Goal: Transaction & Acquisition: Purchase product/service

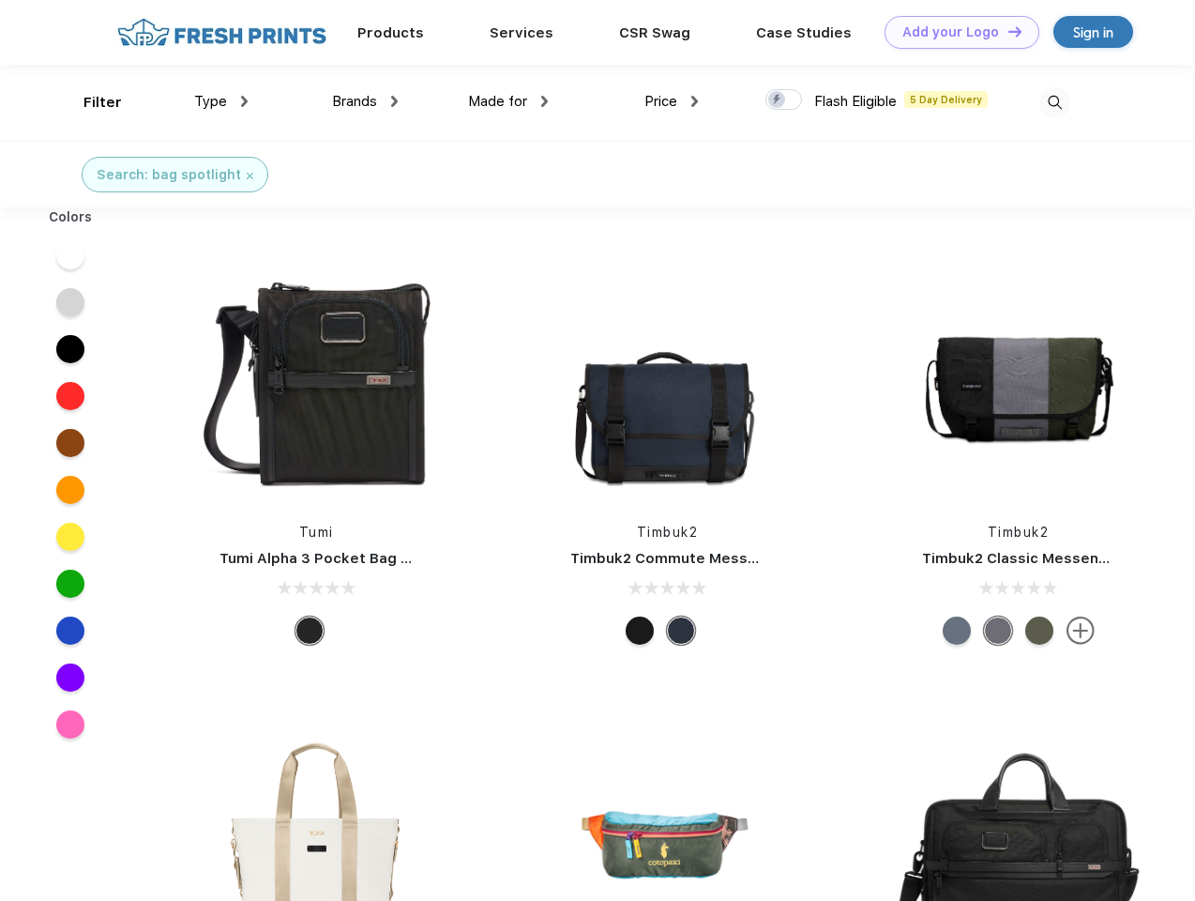
scroll to position [1, 0]
click at [955, 32] on link "Add your Logo Design Tool" at bounding box center [962, 32] width 155 height 33
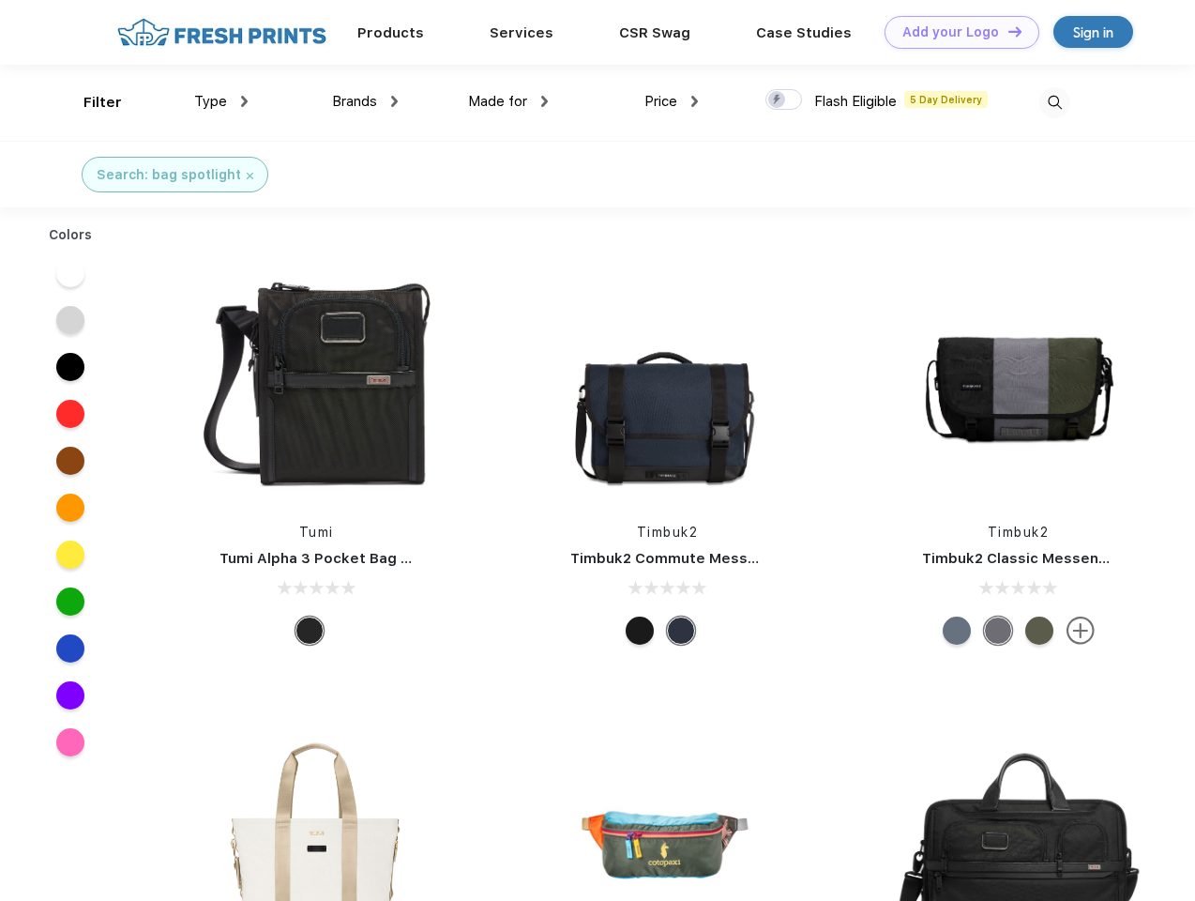
click at [0, 0] on div "Design Tool" at bounding box center [0, 0] width 0 height 0
click at [1007, 31] on link "Add your Logo Design Tool" at bounding box center [962, 32] width 155 height 33
click at [90, 102] on div "Filter" at bounding box center [102, 103] width 38 height 22
click at [221, 101] on span "Type" at bounding box center [210, 101] width 33 height 17
click at [365, 101] on span "Brands" at bounding box center [354, 101] width 45 height 17
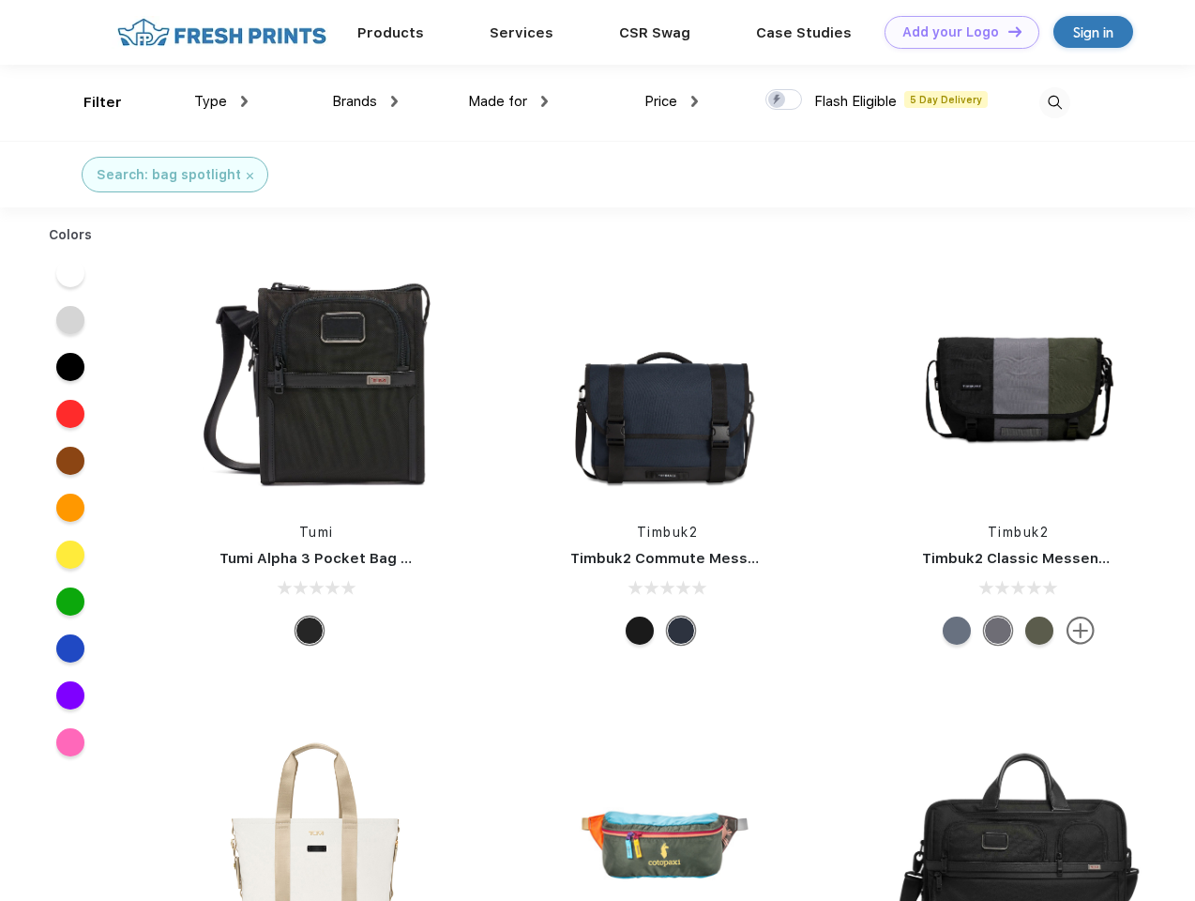
click at [508, 101] on span "Made for" at bounding box center [497, 101] width 59 height 17
click at [672, 101] on span "Price" at bounding box center [660, 101] width 33 height 17
click at [784, 100] on div at bounding box center [783, 99] width 37 height 21
click at [778, 100] on input "checkbox" at bounding box center [771, 94] width 12 height 12
click at [1054, 102] on img at bounding box center [1054, 102] width 31 height 31
